Goal: Transaction & Acquisition: Subscribe to service/newsletter

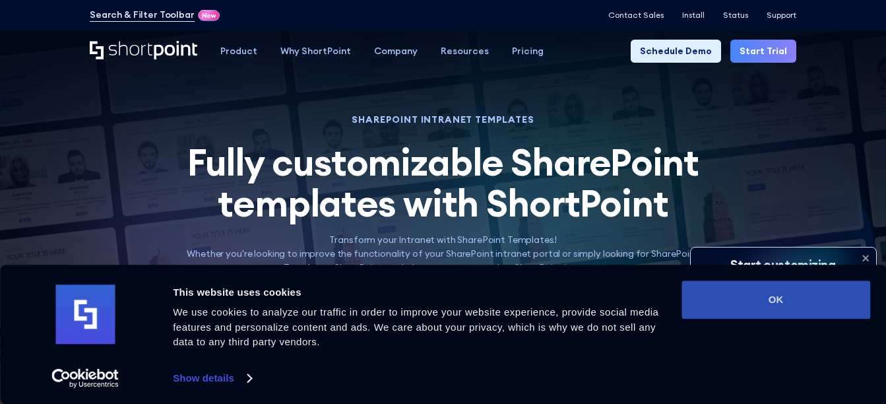
click at [847, 295] on button "OK" at bounding box center [776, 299] width 189 height 38
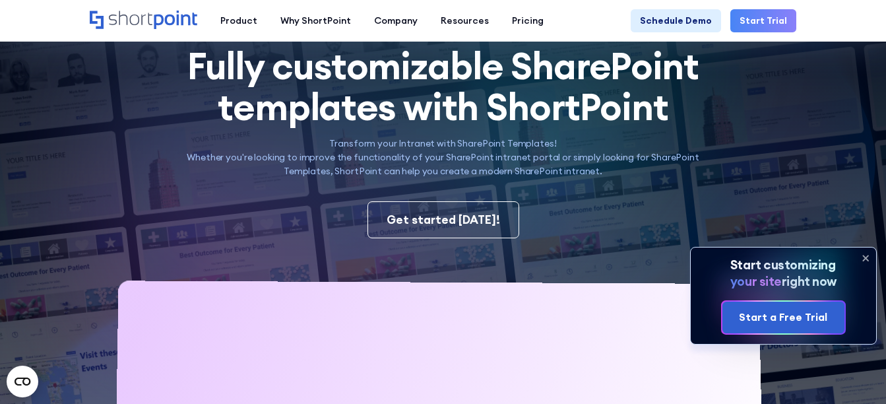
scroll to position [93, 0]
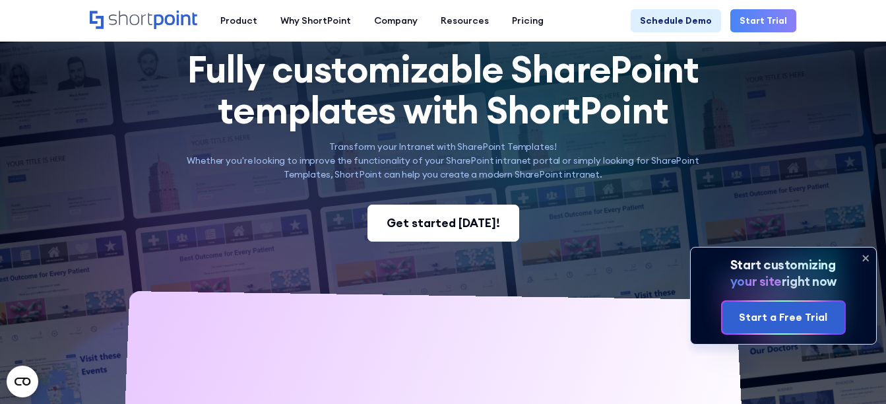
click at [457, 222] on div "Get started [DATE]!" at bounding box center [443, 222] width 113 height 17
